Goal: Entertainment & Leisure: Consume media (video, audio)

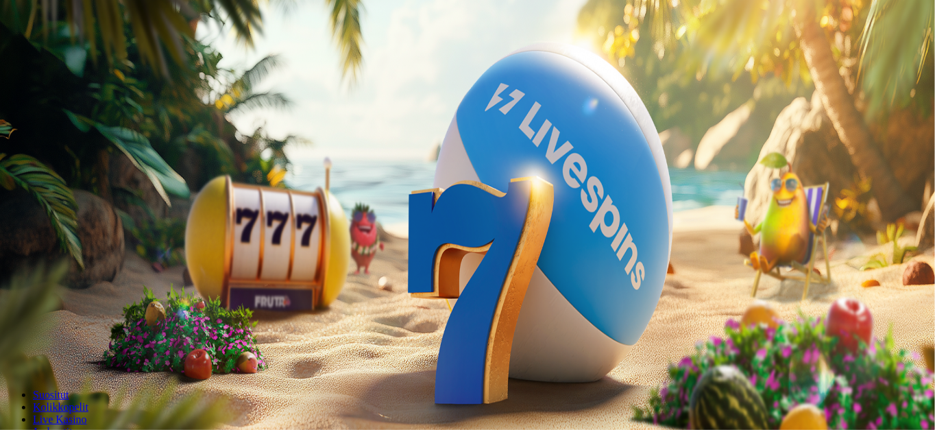
click at [73, 57] on button "Kirjaudu" at bounding box center [95, 50] width 45 height 14
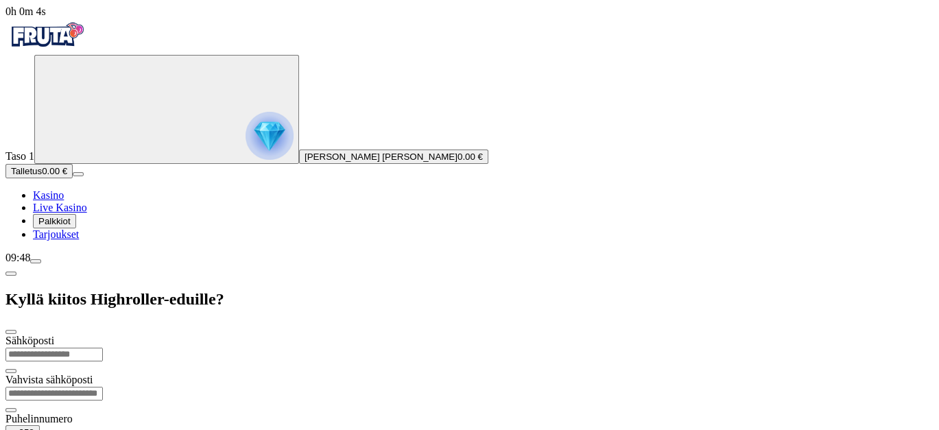
click at [61, 264] on div "09:48" at bounding box center [469, 258] width 928 height 12
click at [68, 226] on span "Palkkiot" at bounding box center [54, 221] width 32 height 10
